Goal: Task Accomplishment & Management: Use online tool/utility

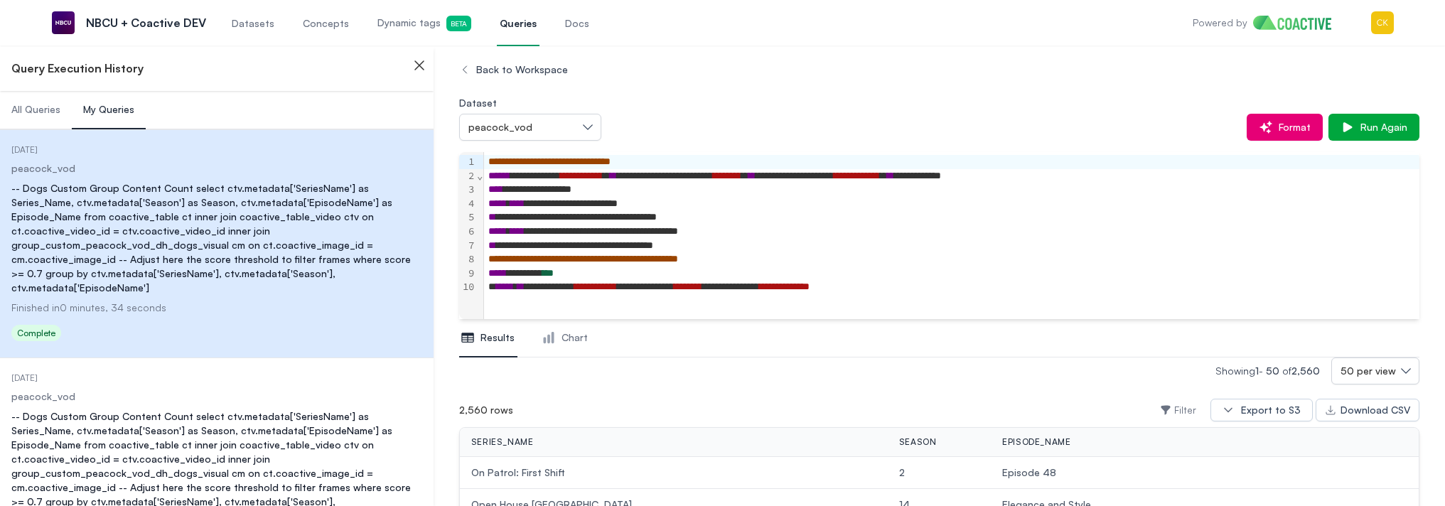
click at [258, 26] on span "Datasets" at bounding box center [253, 23] width 43 height 14
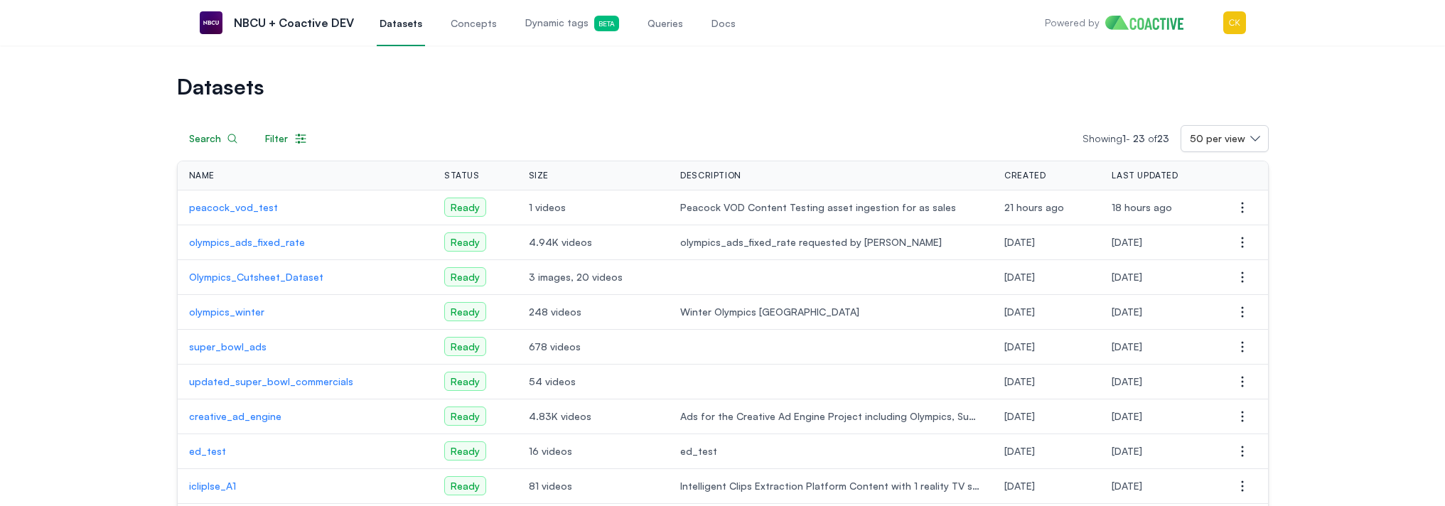
click at [569, 34] on link "Dynamic tags Beta" at bounding box center [572, 22] width 100 height 47
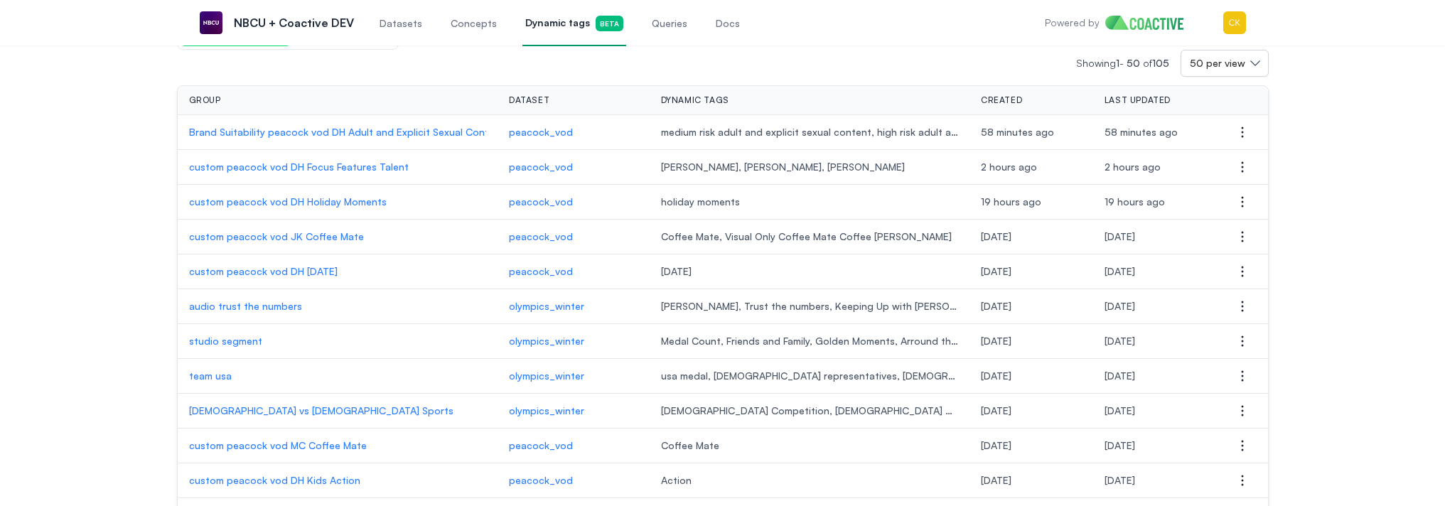
scroll to position [125, 0]
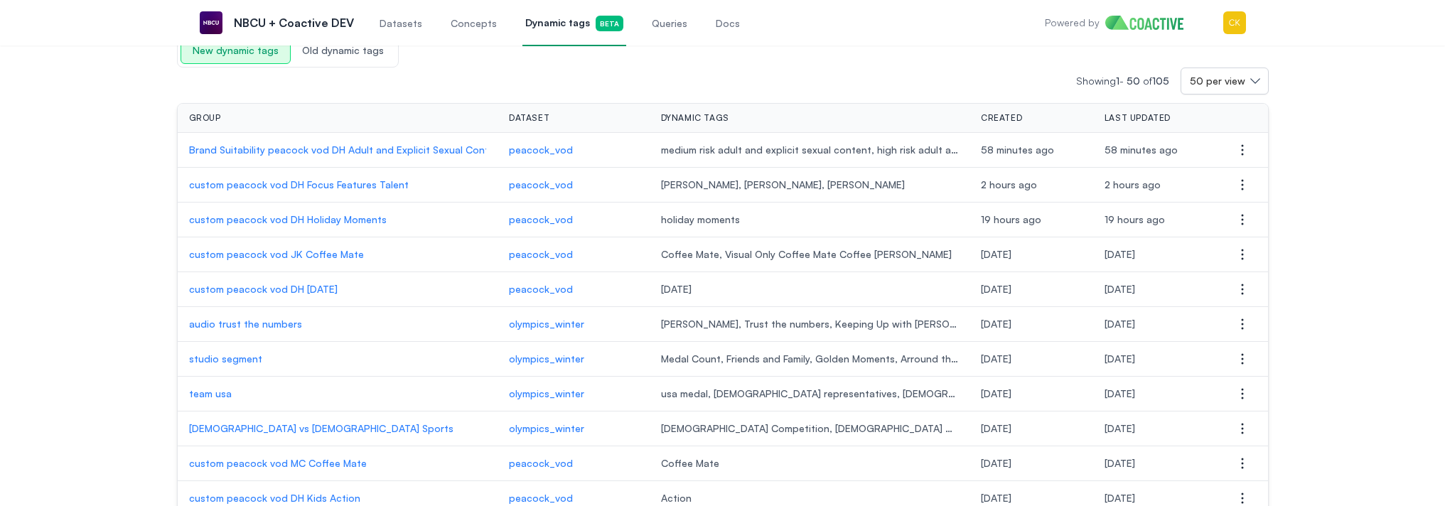
click at [663, 31] on link "Queries" at bounding box center [669, 22] width 41 height 47
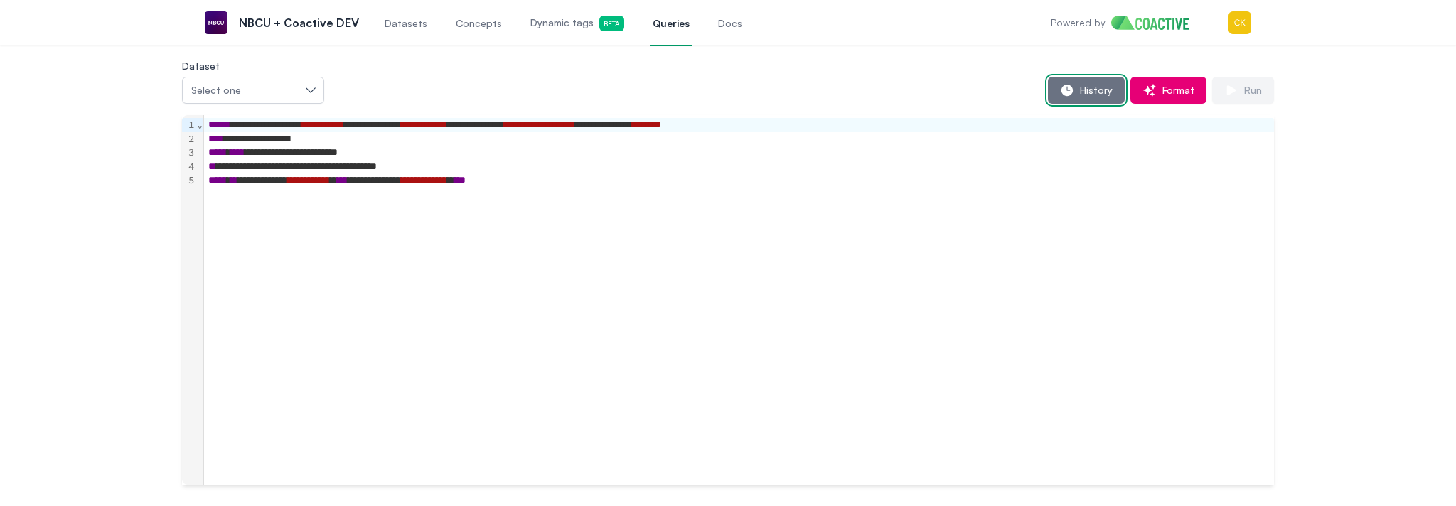
click at [1097, 85] on span "History" at bounding box center [1093, 90] width 38 height 14
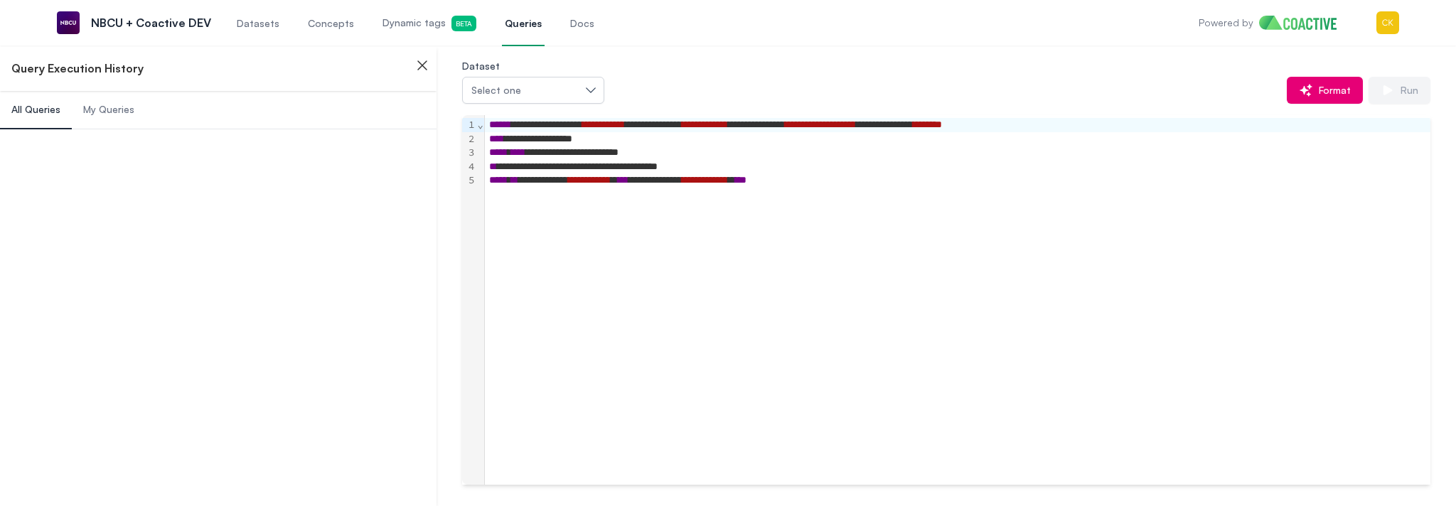
click at [123, 114] on span "My Queries" at bounding box center [108, 109] width 51 height 14
click at [113, 112] on span "My Queries" at bounding box center [108, 109] width 51 height 14
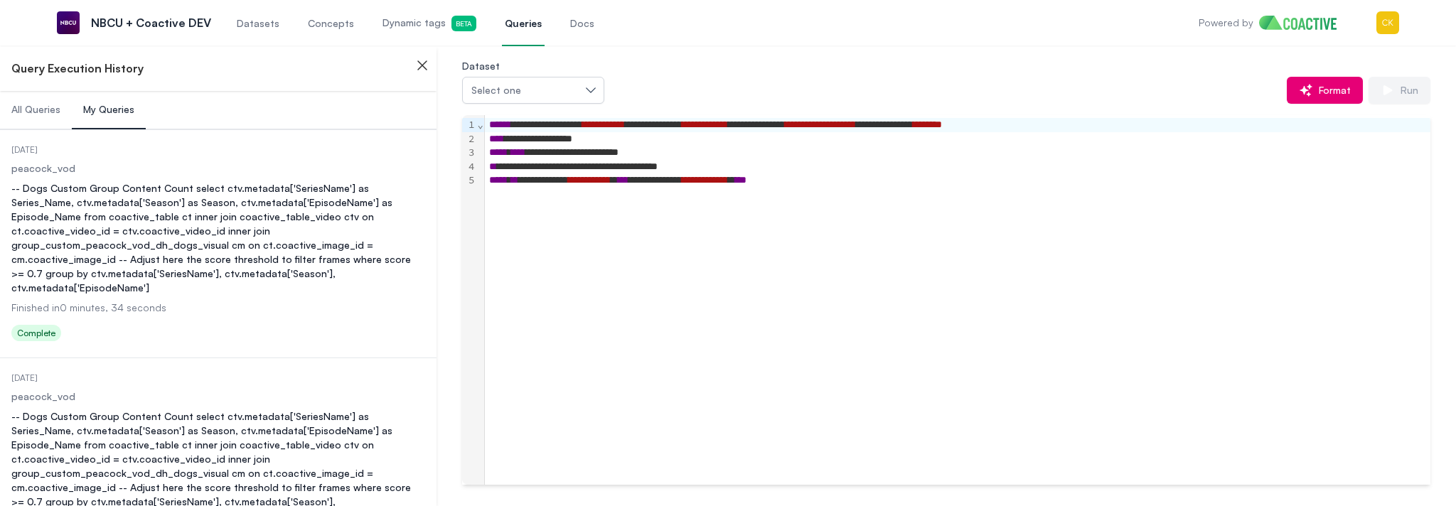
click at [151, 215] on div "-- Dogs Custom Group Content Count select ctv.metadata['SeriesName'] as Series_…" at bounding box center [218, 238] width 414 height 114
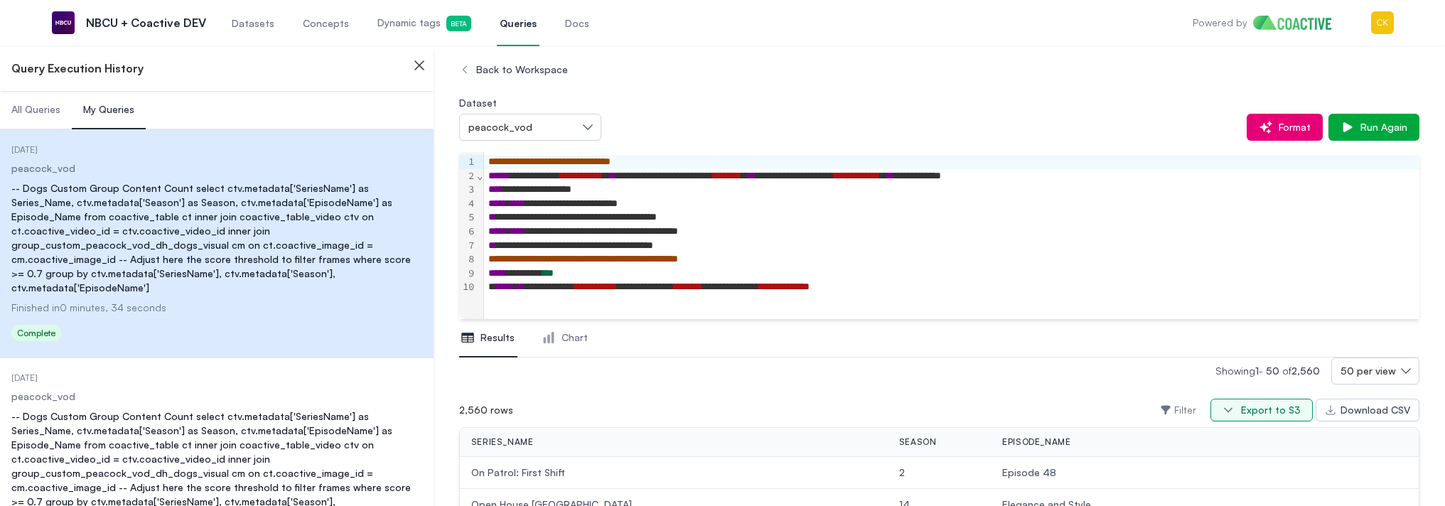
click at [1285, 412] on div "Export to S3" at bounding box center [1271, 410] width 60 height 14
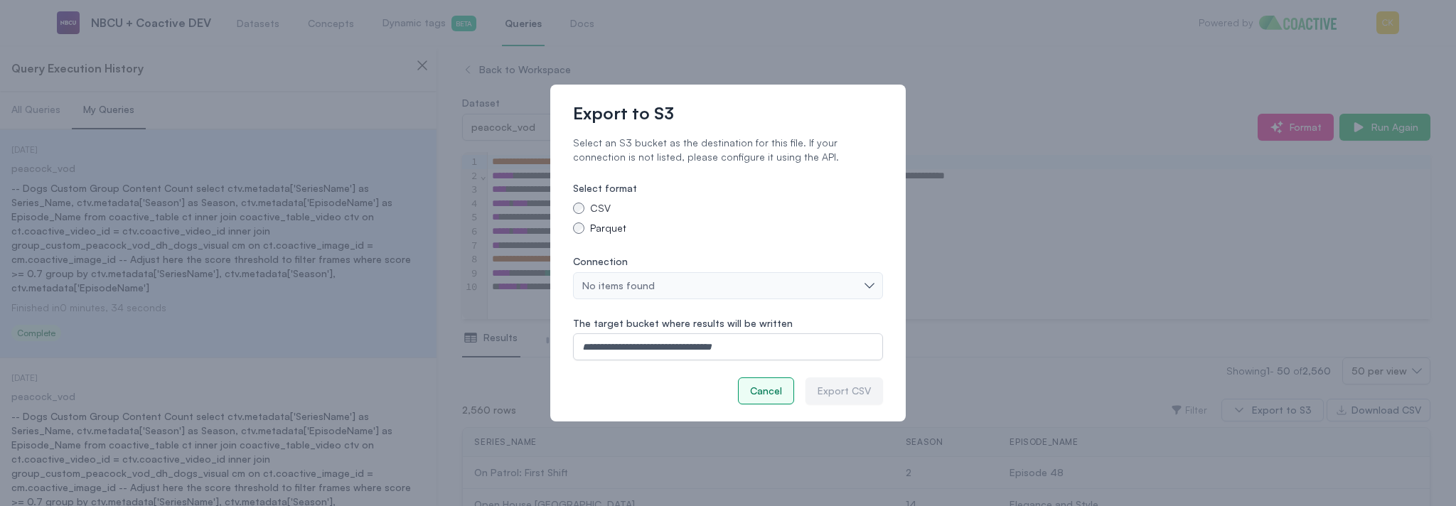
click at [754, 392] on div "Cancel" at bounding box center [766, 391] width 32 height 14
